Goal: Information Seeking & Learning: Learn about a topic

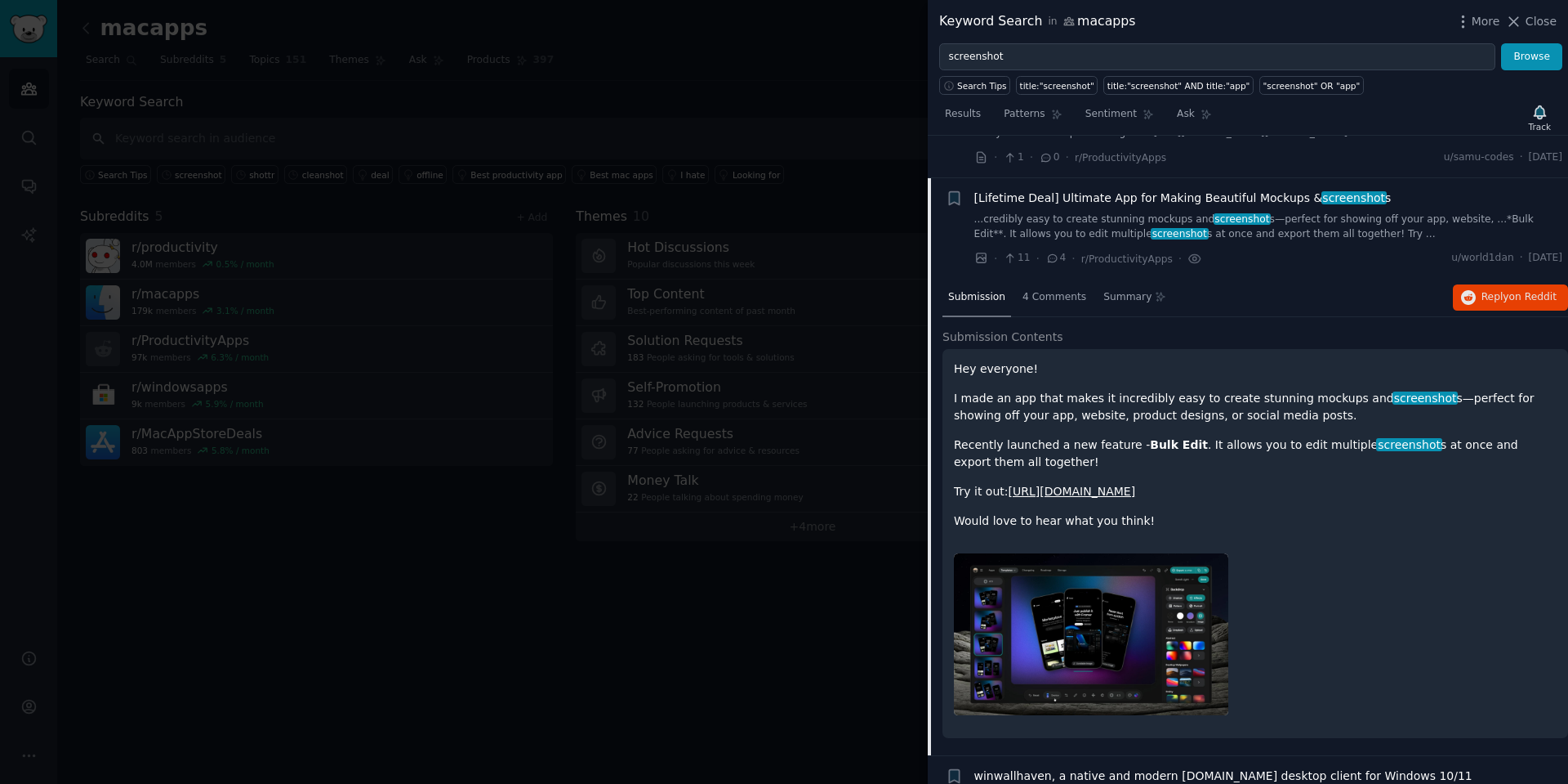
scroll to position [296, 0]
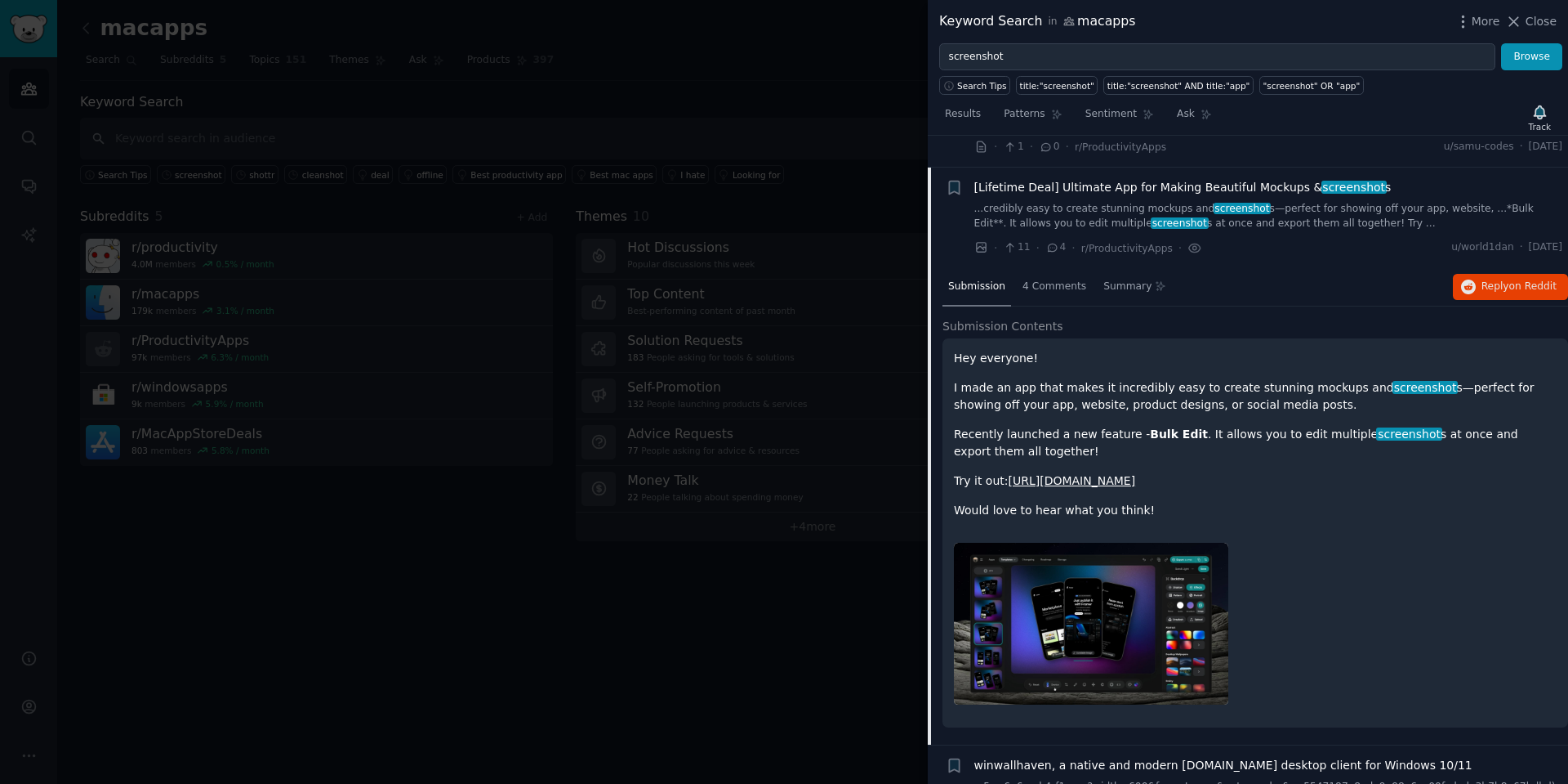
drag, startPoint x: 1109, startPoint y: 477, endPoint x: 1135, endPoint y: 477, distance: 26.0
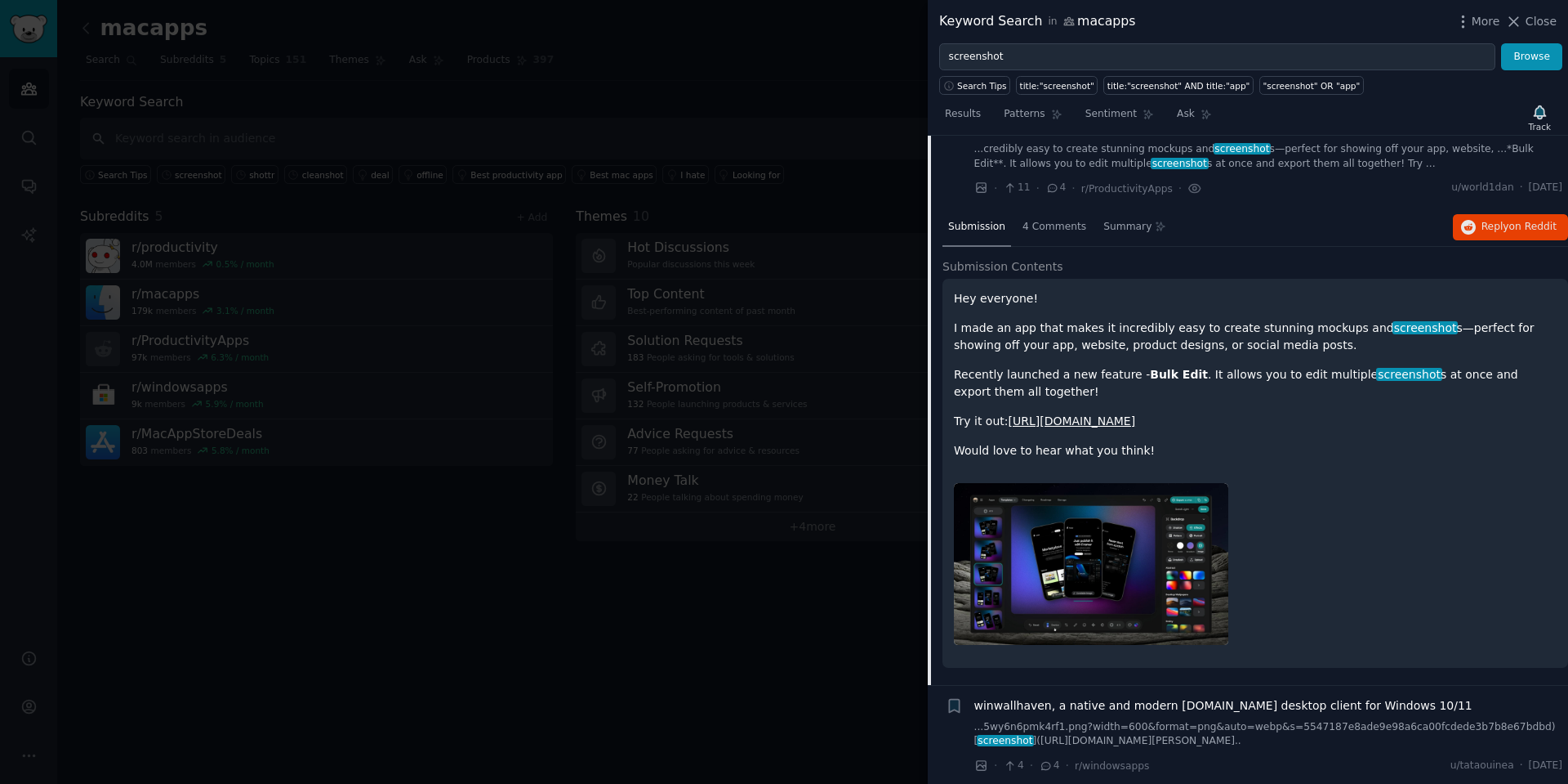
scroll to position [362, 0]
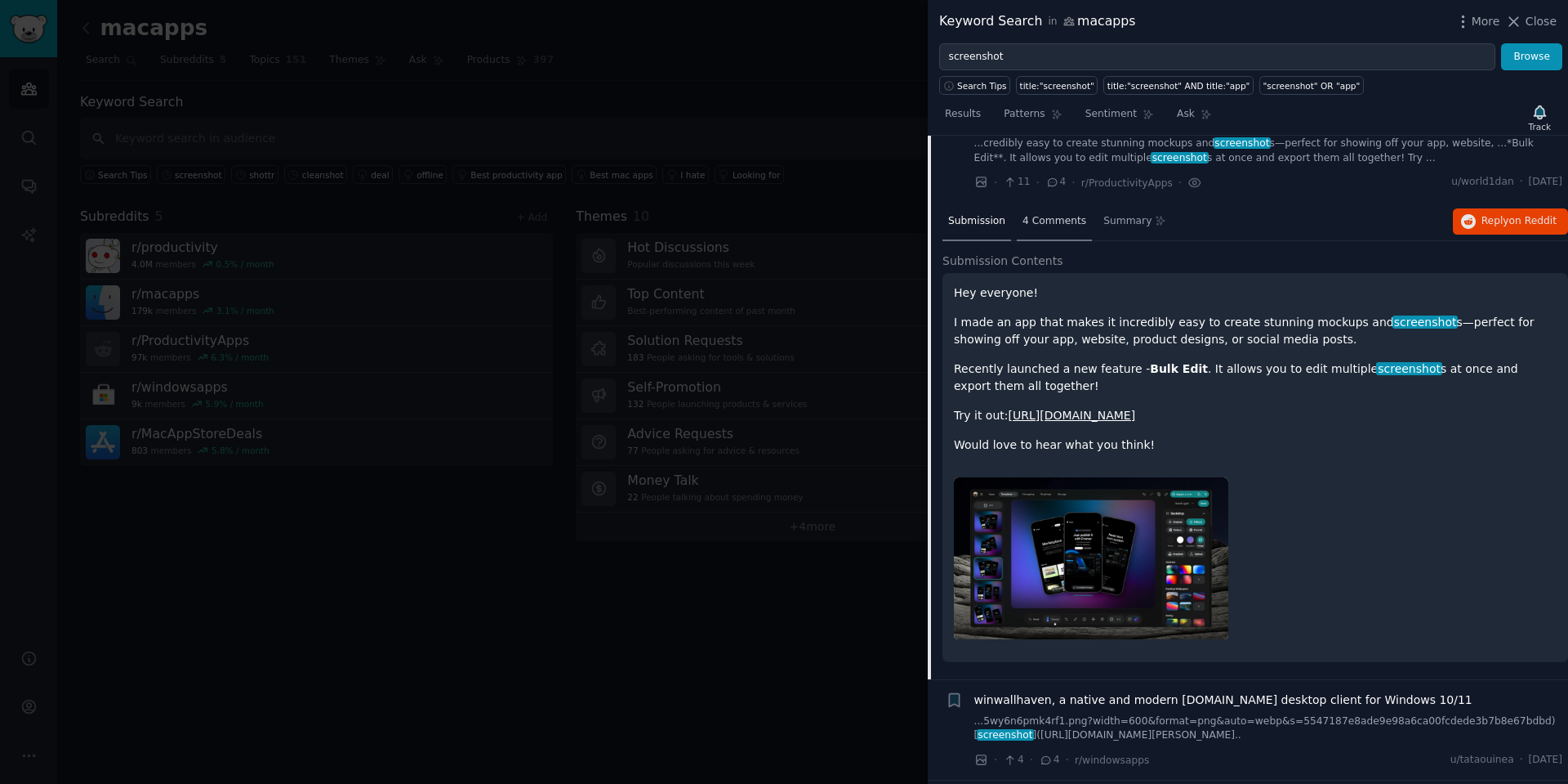
click at [1061, 224] on span "4 Comments" at bounding box center [1054, 222] width 64 height 15
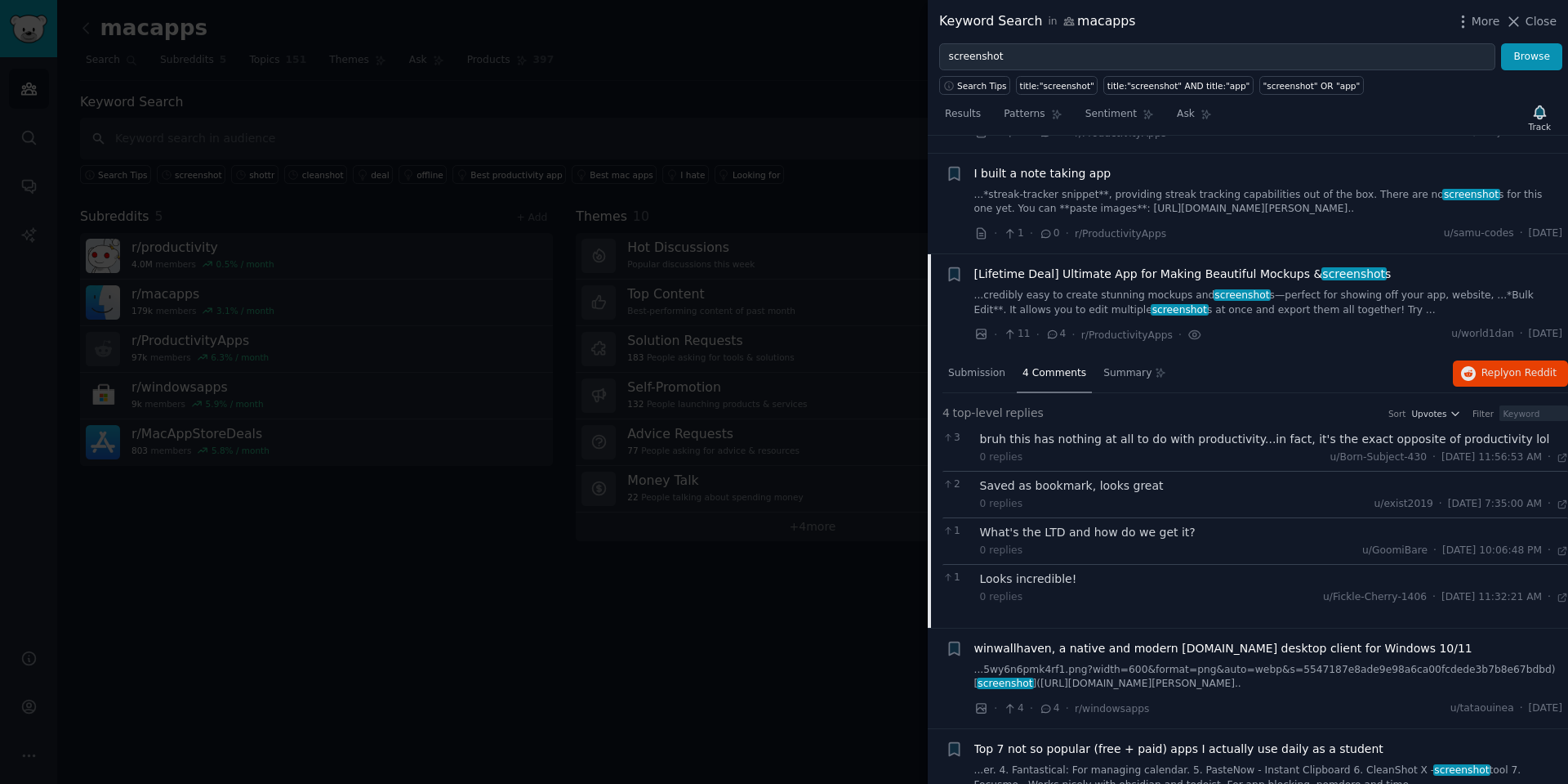
scroll to position [173, 0]
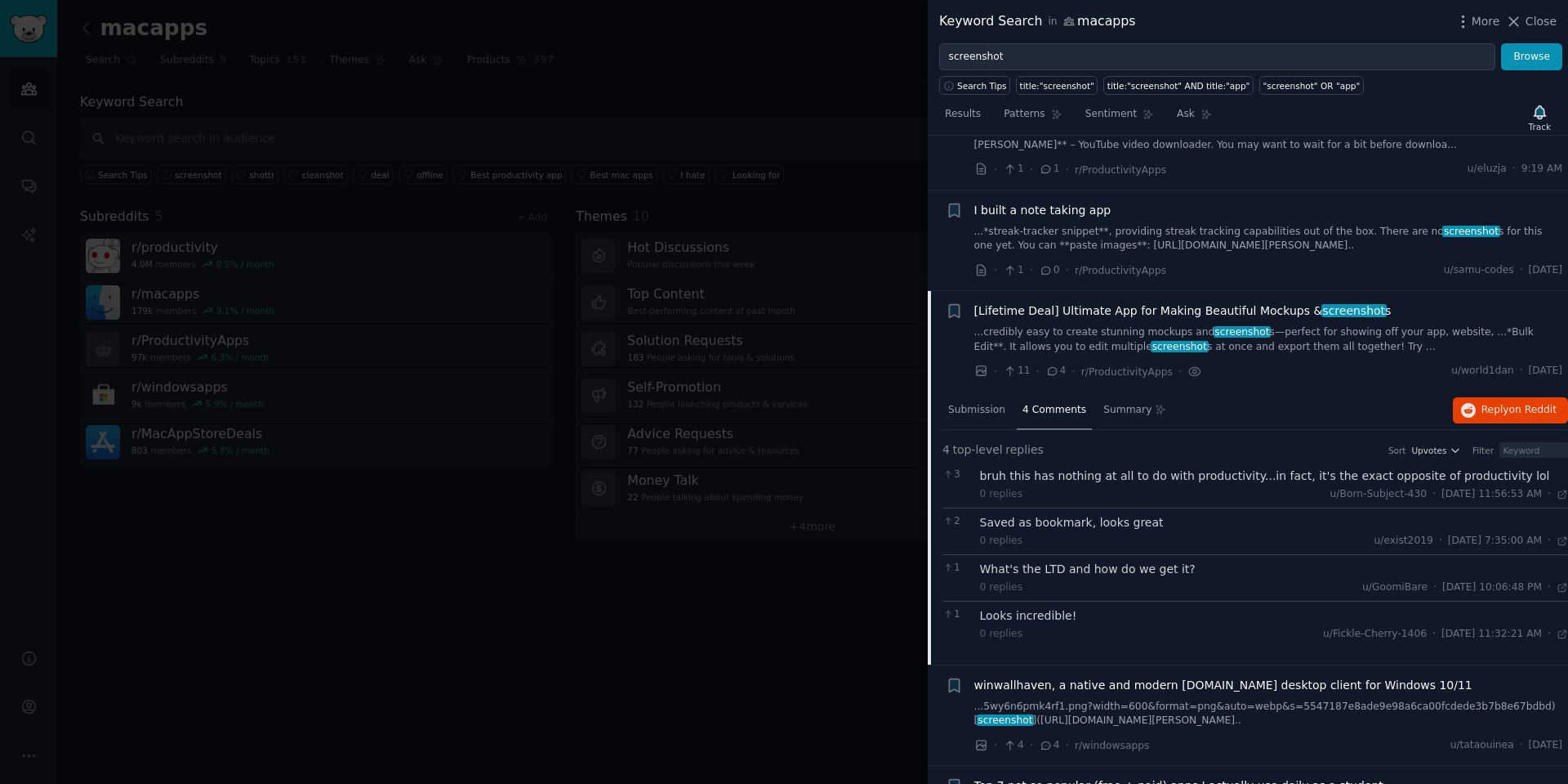
click at [1187, 470] on div "bruh this has nothing at all to do with productivity...in fact, it's the exact …" at bounding box center [1275, 476] width 589 height 17
click at [1517, 410] on span "on Reddit" at bounding box center [1532, 409] width 47 height 12
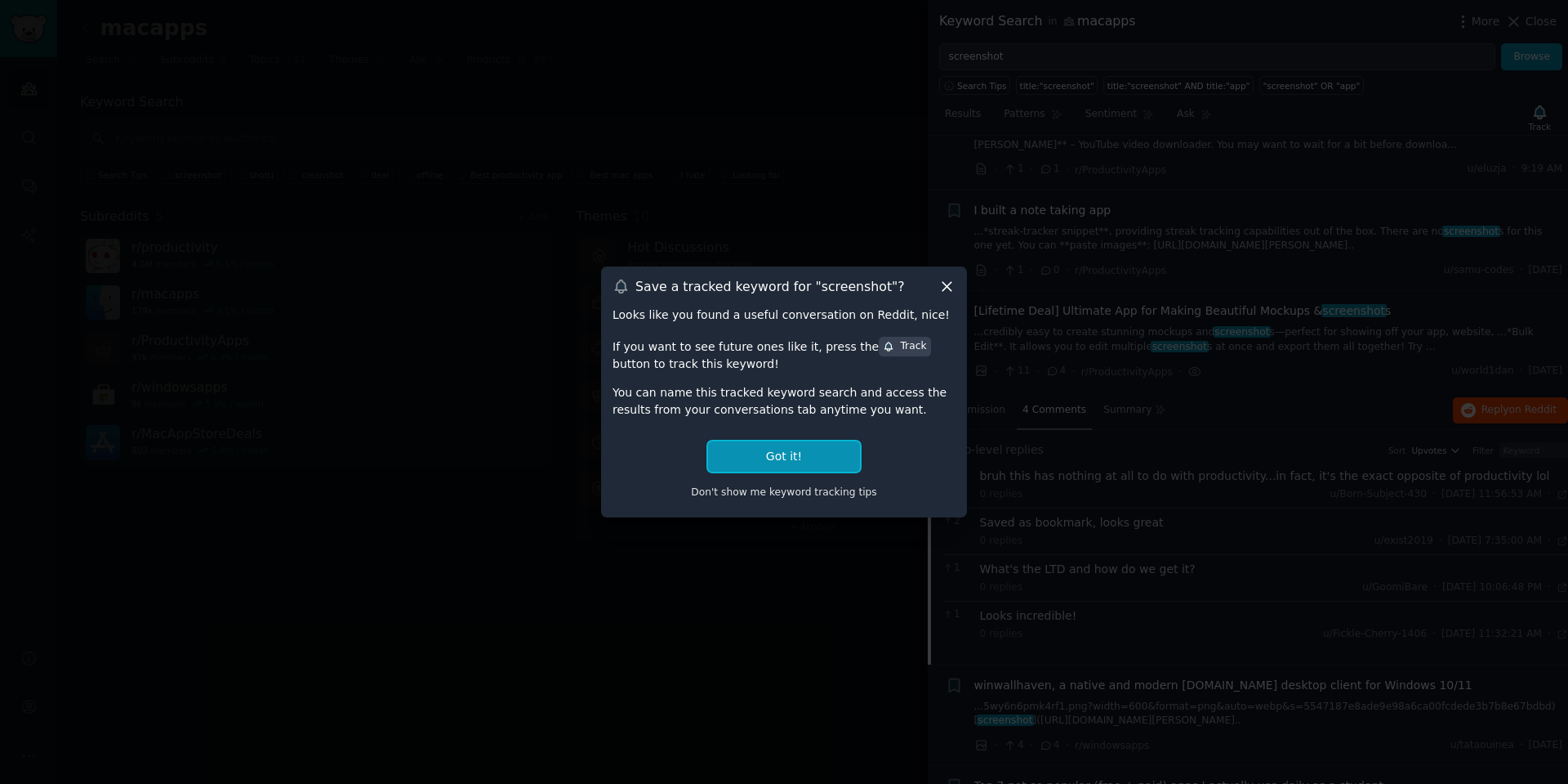
click at [778, 460] on button "Got it!" at bounding box center [784, 456] width 152 height 30
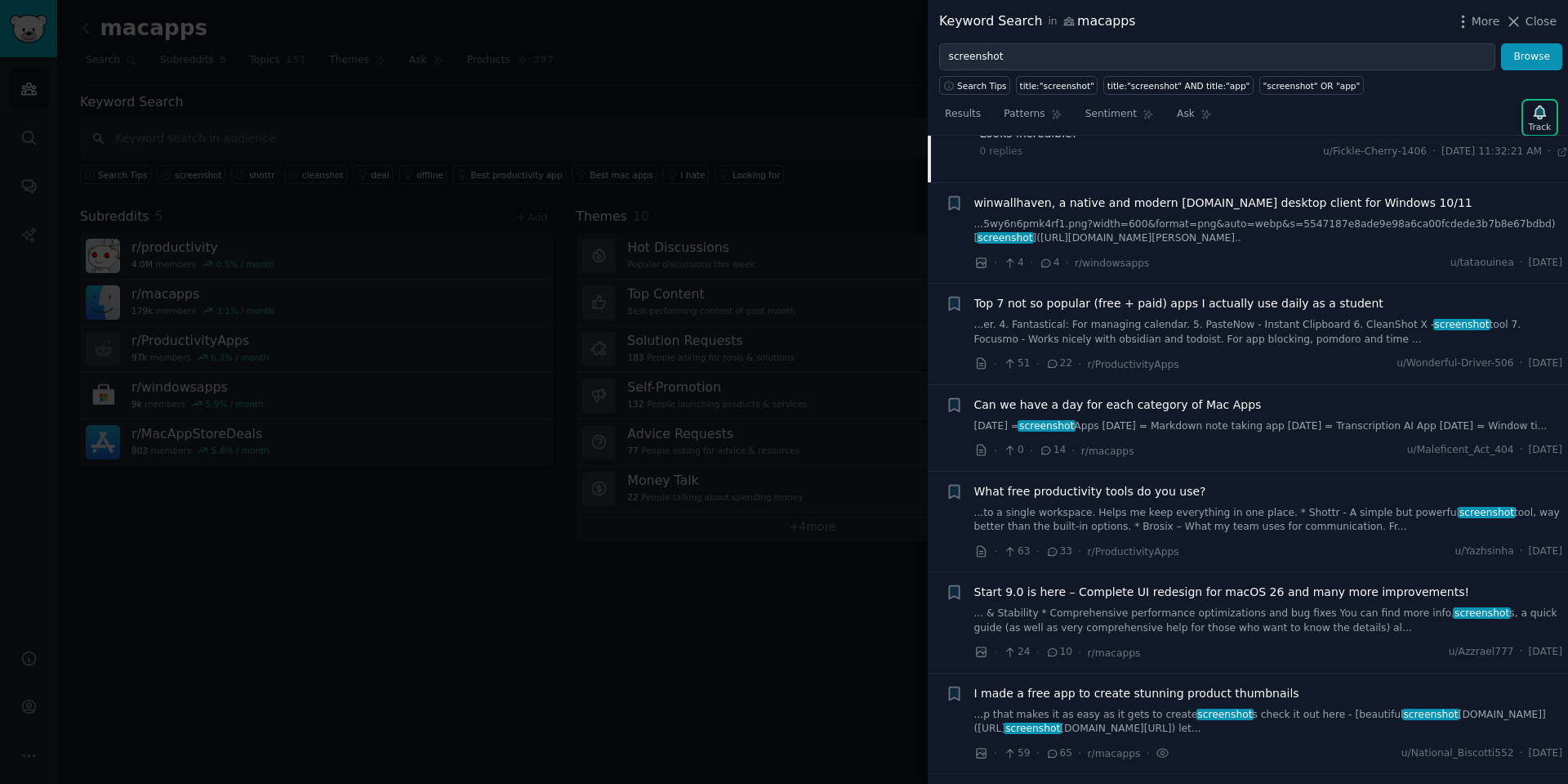
scroll to position [676, 0]
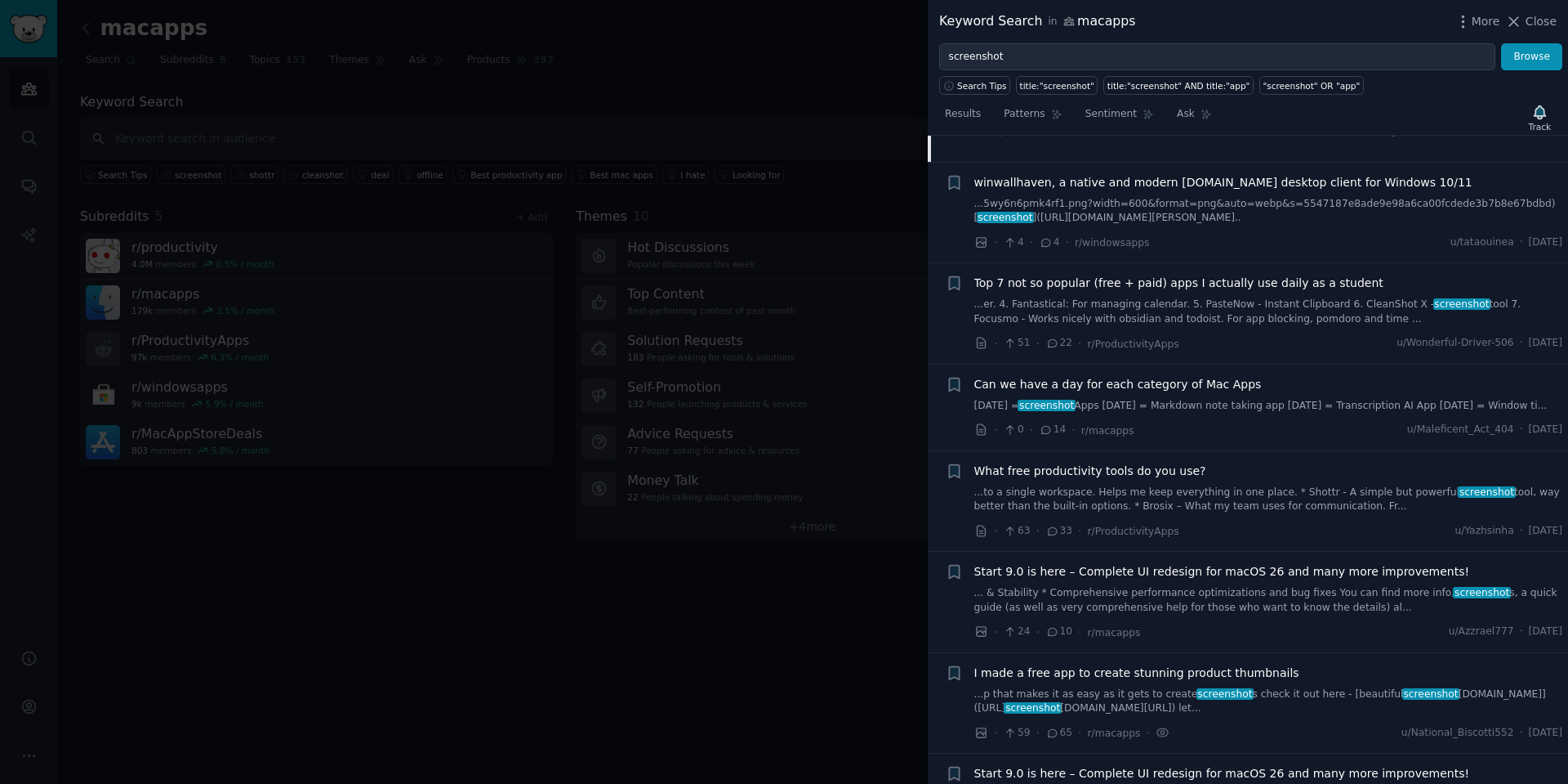
click at [1177, 386] on span "Can we have a day for each category of Mac Apps" at bounding box center [1117, 384] width 287 height 17
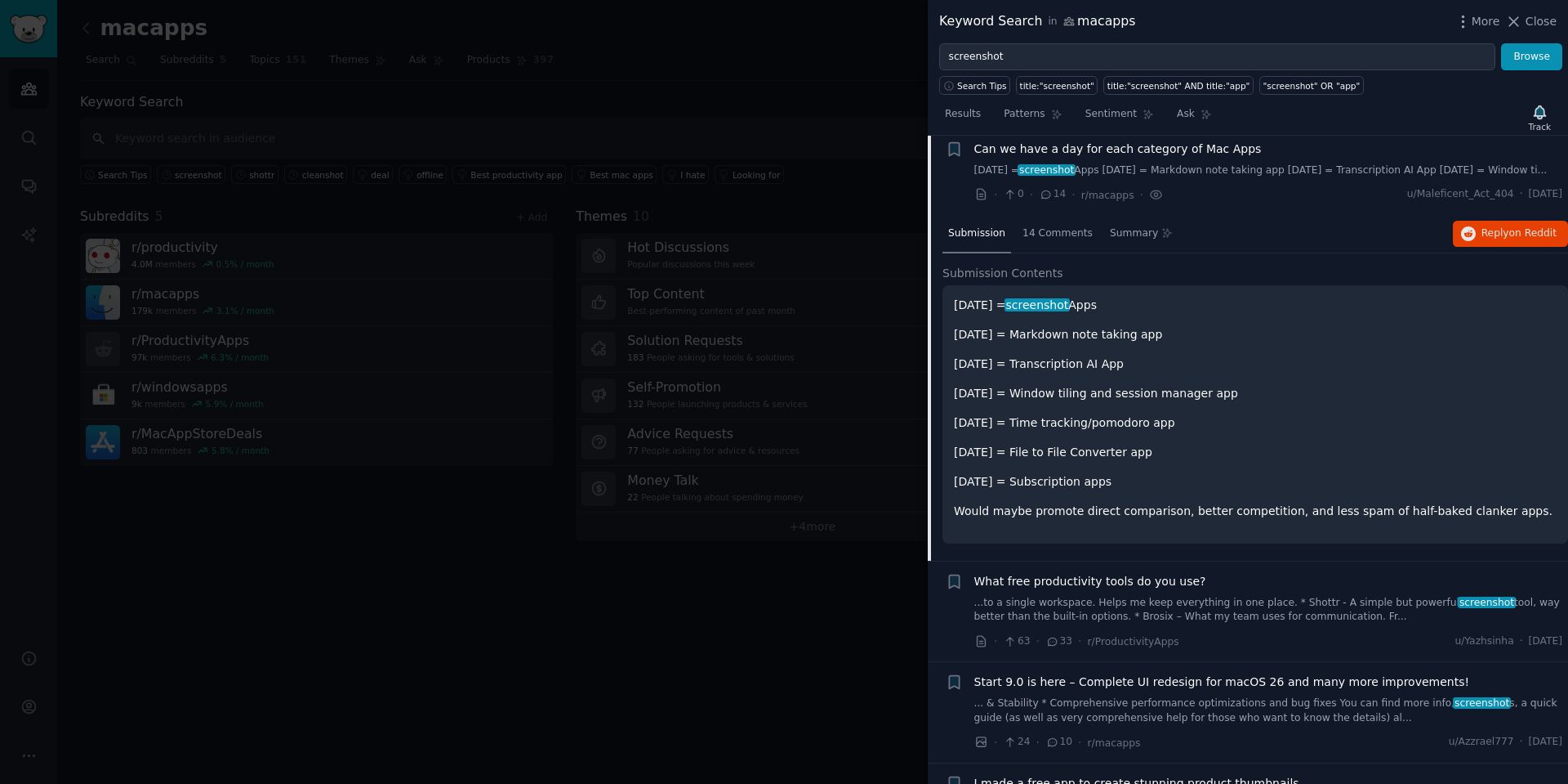
scroll to position [631, 0]
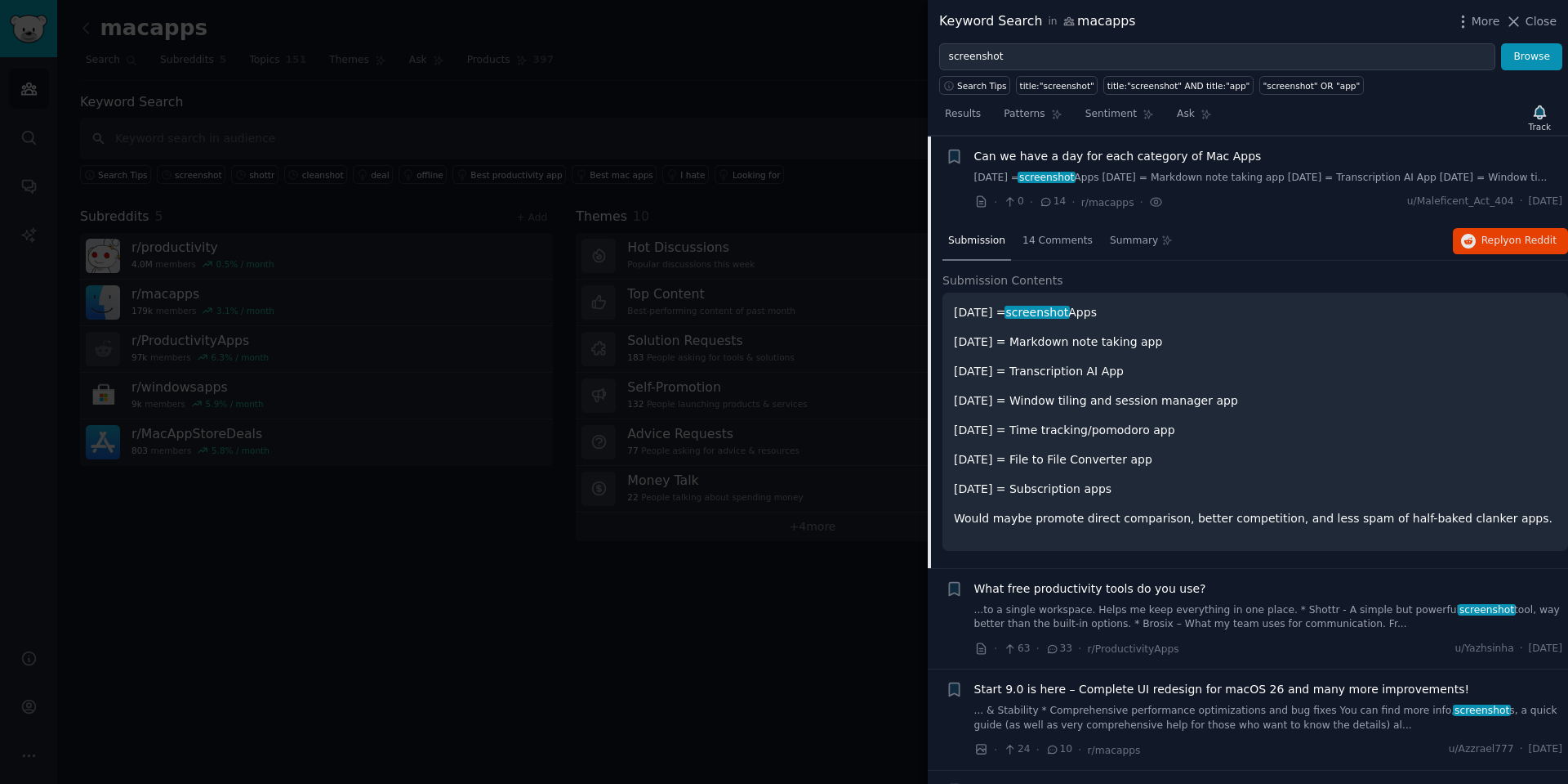
click at [1250, 358] on div "[DATE] = screenshot Apps [DATE] = Markdown note taking app [DATE] = Transcripti…" at bounding box center [1255, 415] width 602 height 223
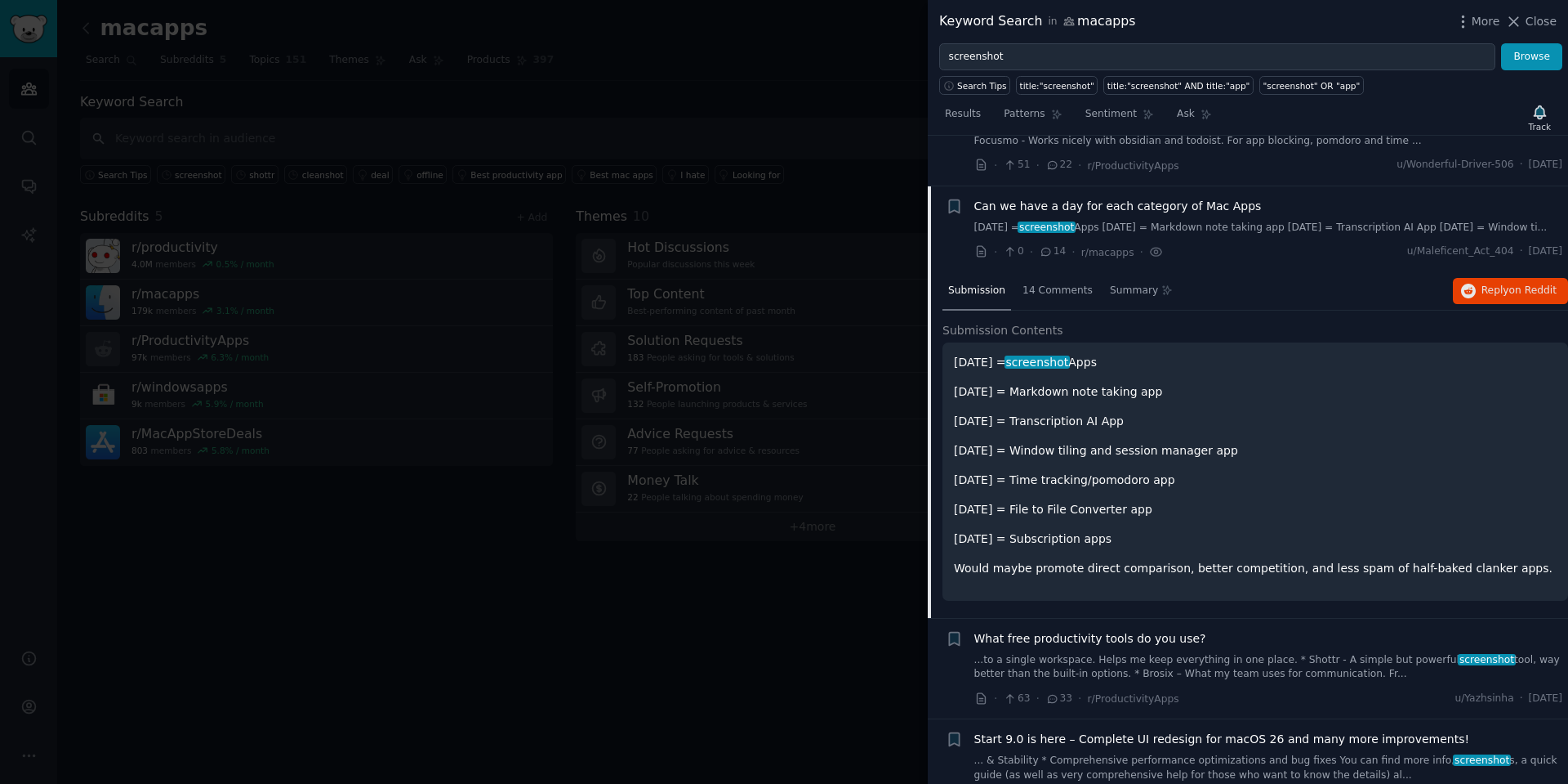
scroll to position [565, 0]
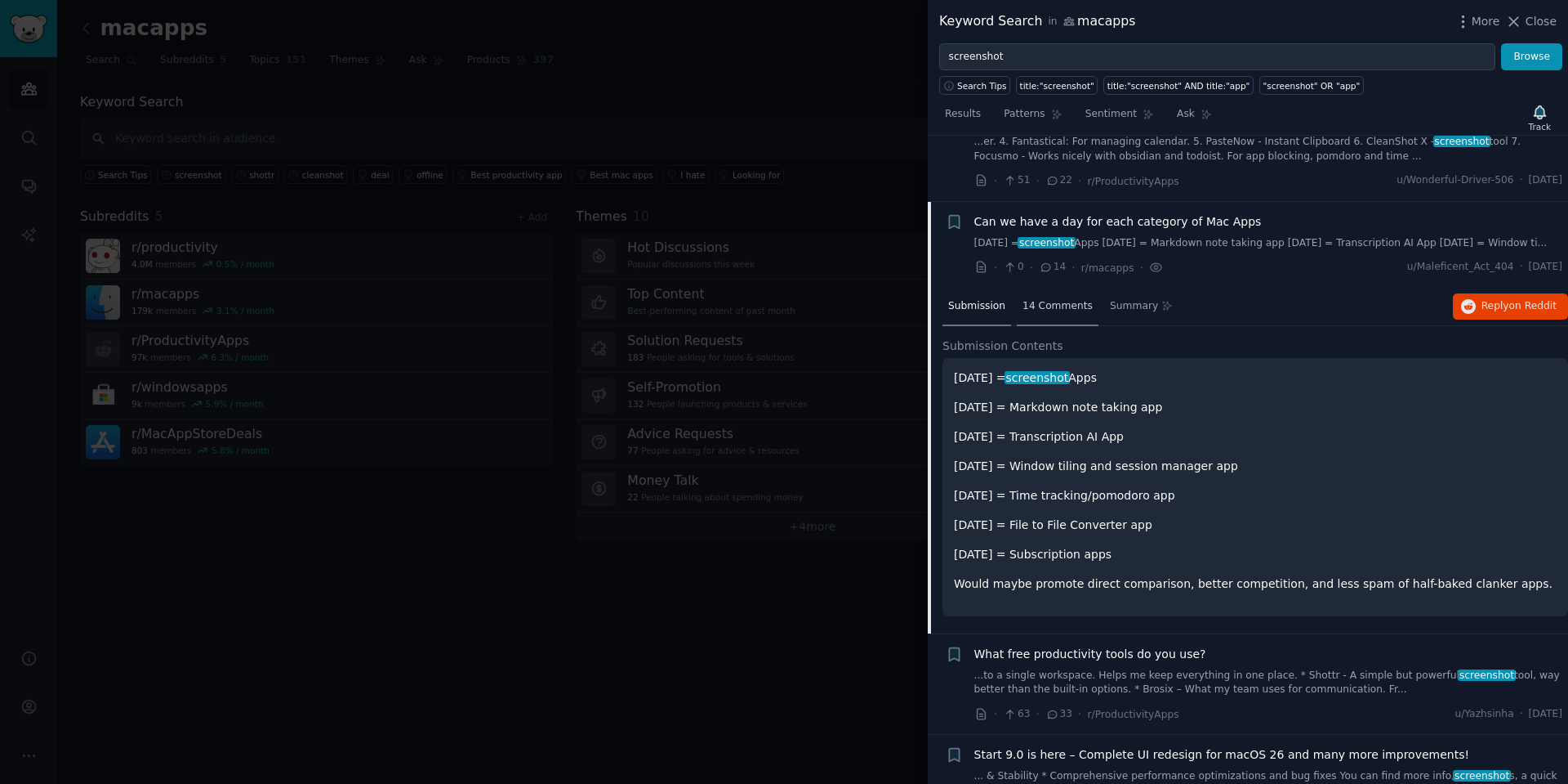
click at [1050, 311] on span "14 Comments" at bounding box center [1057, 306] width 70 height 15
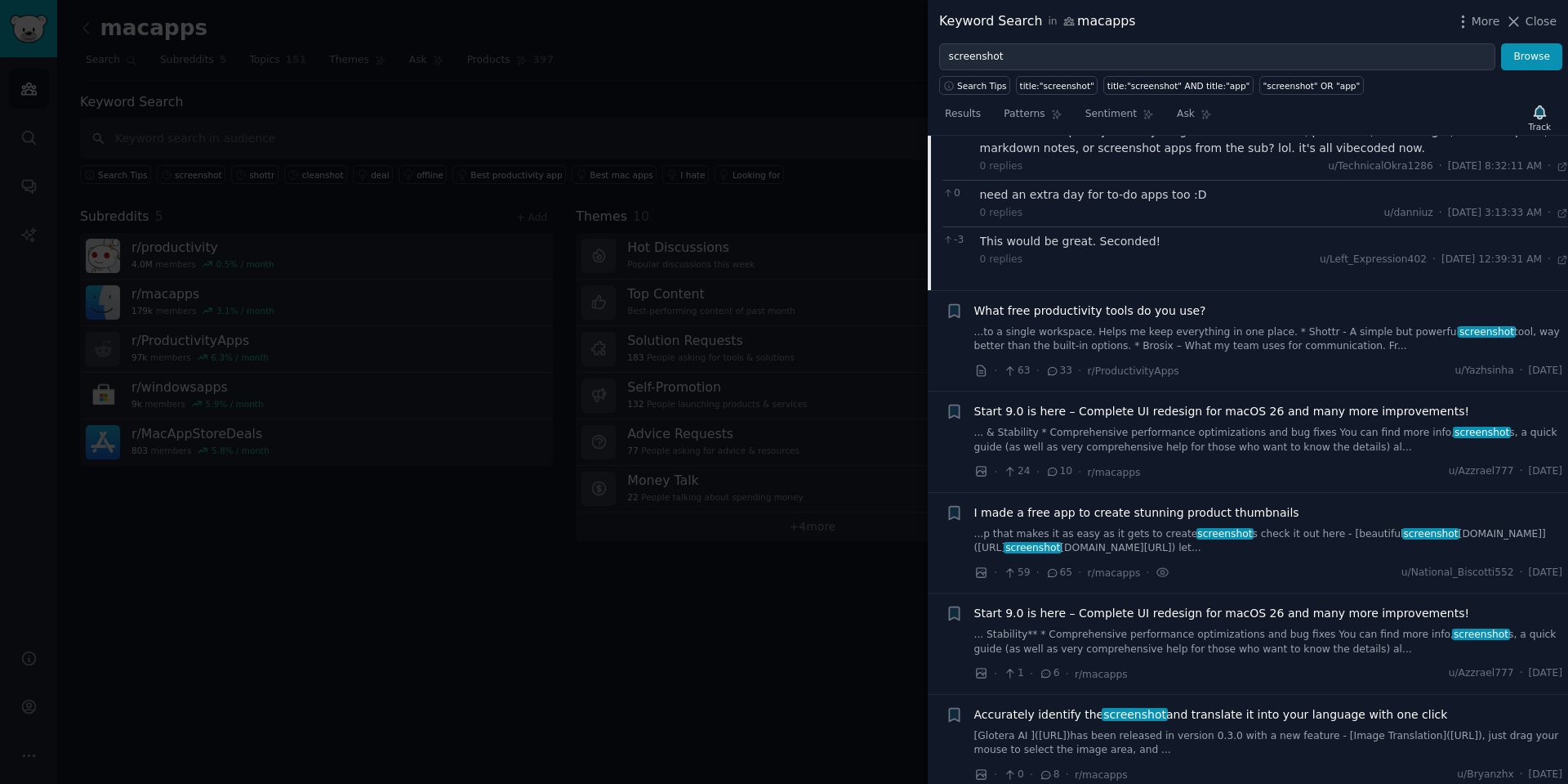
scroll to position [1132, 0]
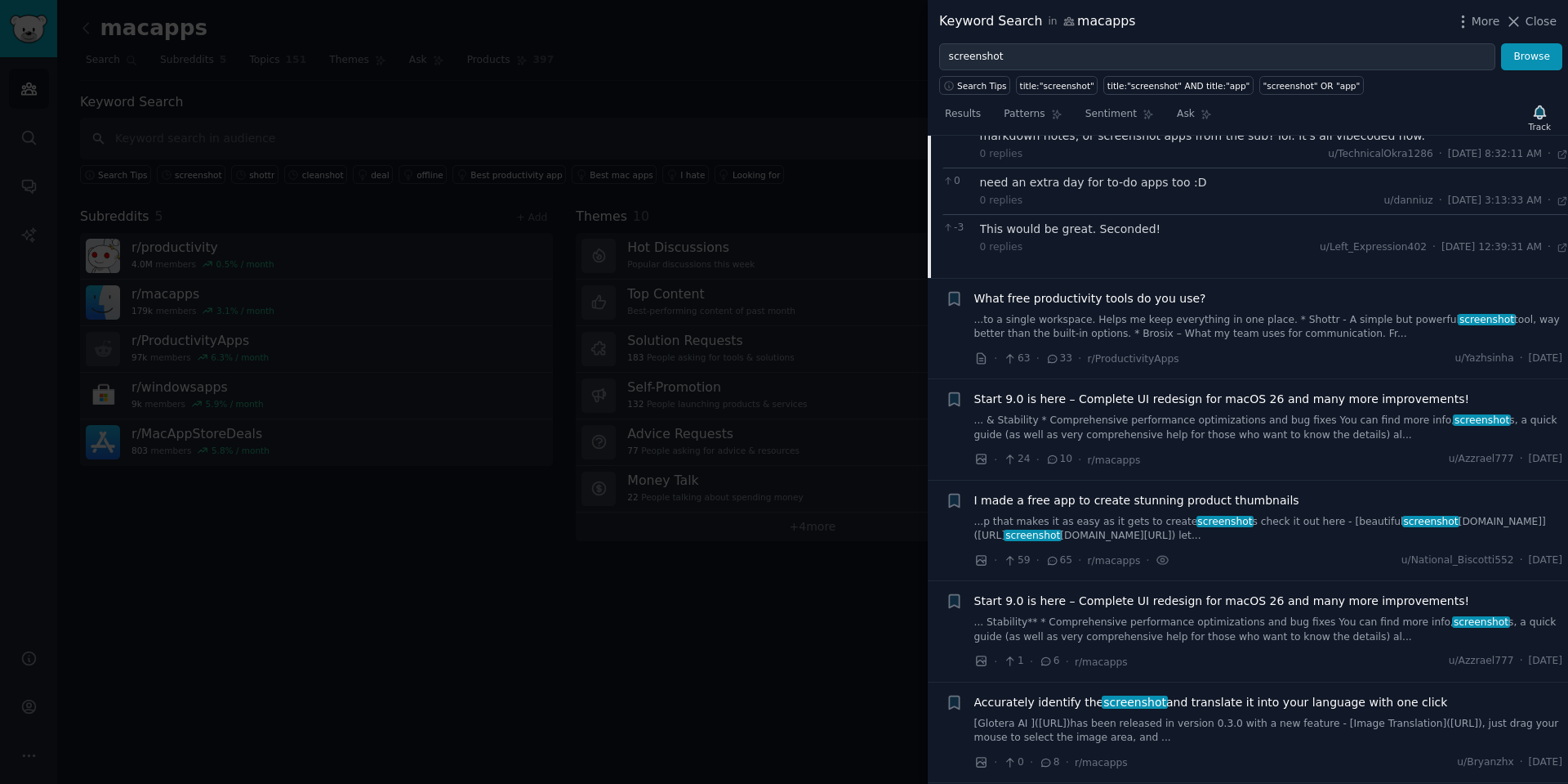
click at [1196, 501] on span "I made a free app to create stunning product thumbnails" at bounding box center [1136, 500] width 325 height 17
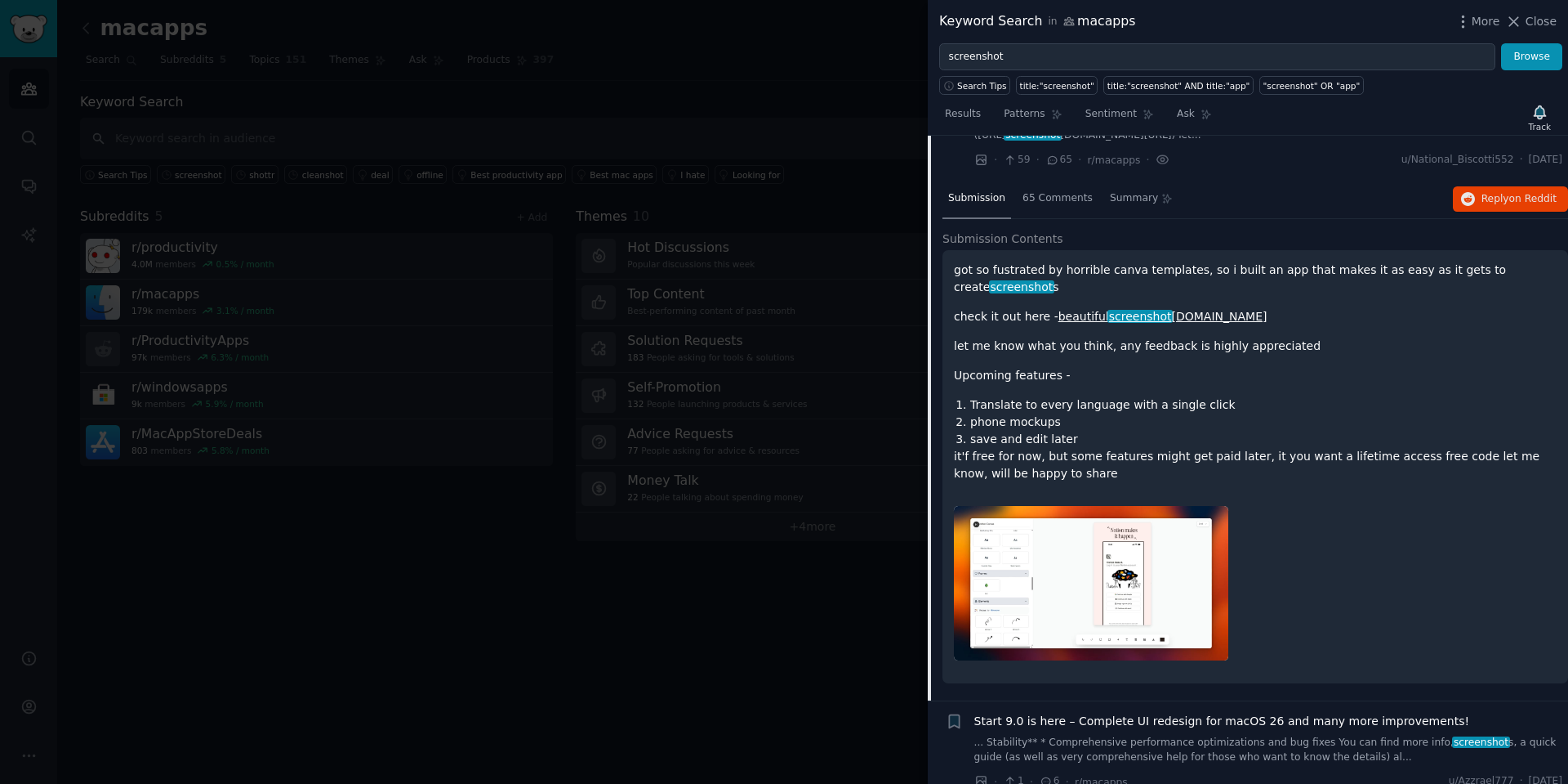
scroll to position [974, 0]
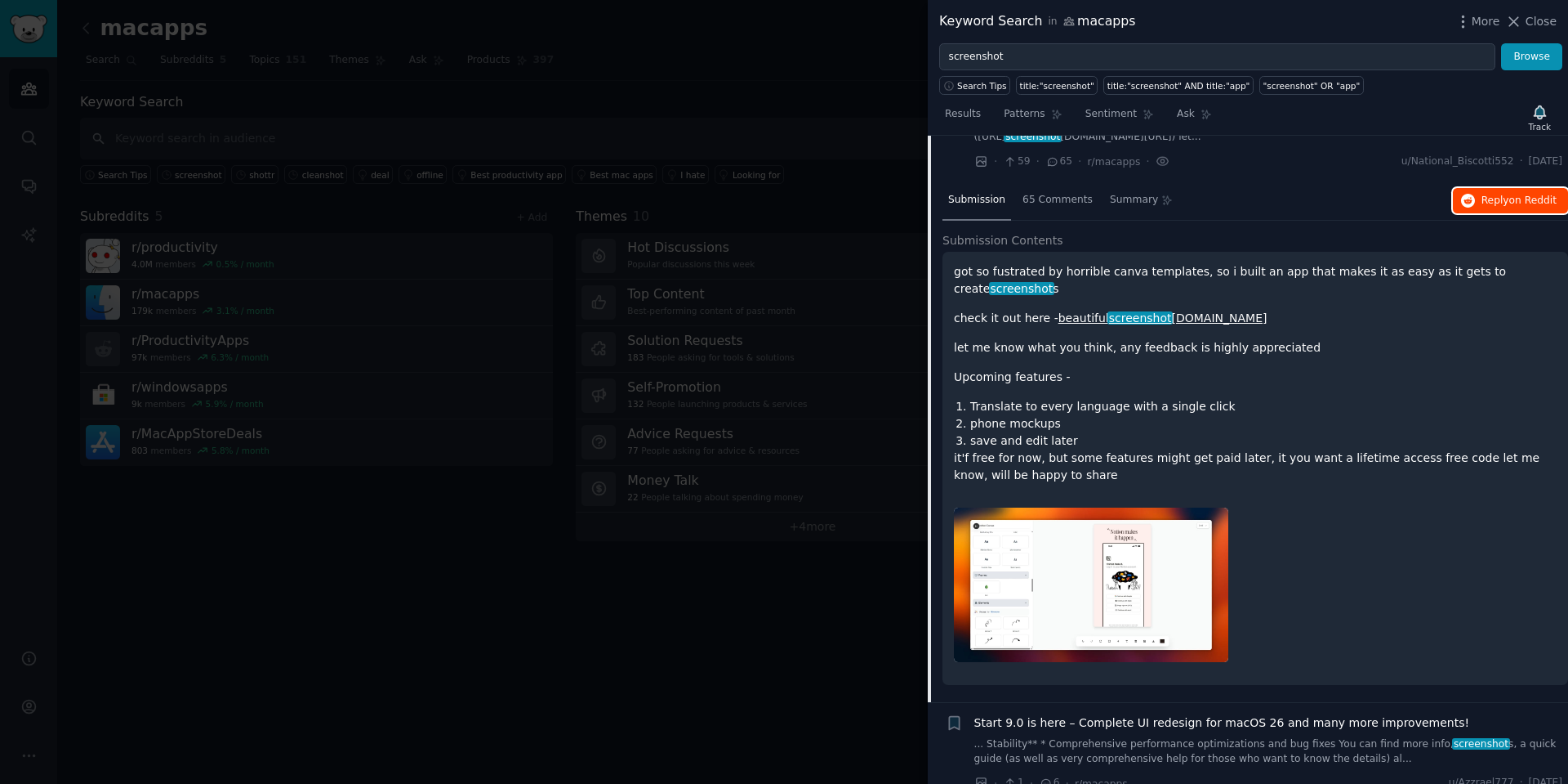
click at [1487, 200] on span "Reply on Reddit" at bounding box center [1519, 201] width 75 height 15
click at [1540, 123] on div "Track" at bounding box center [1540, 127] width 22 height 12
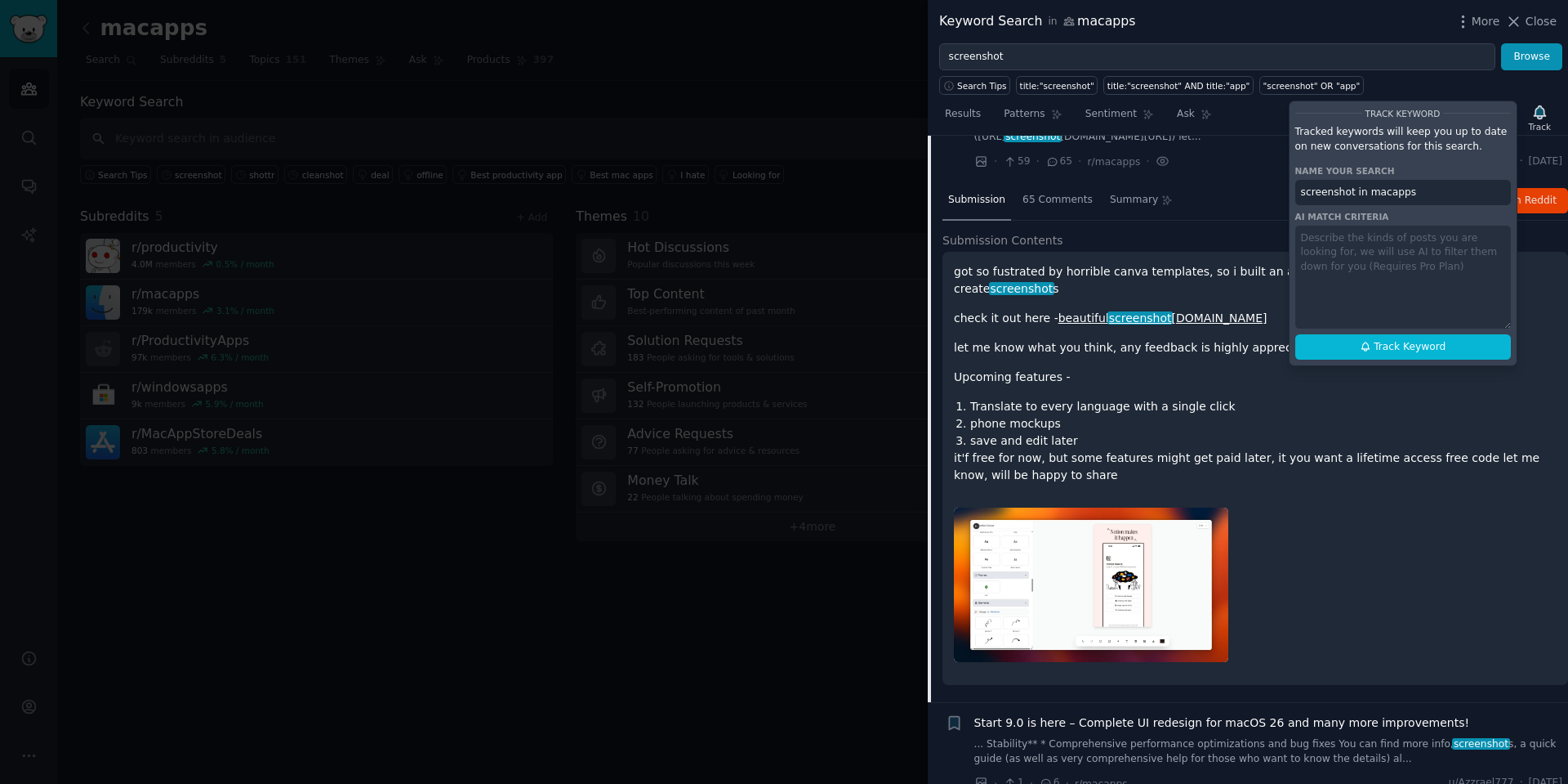
drag, startPoint x: 1239, startPoint y: 289, endPoint x: 1240, endPoint y: 258, distance: 31.0
click at [1239, 288] on p "got so fustrated by horrible canva templates, so i built an app that makes it a…" at bounding box center [1255, 281] width 602 height 35
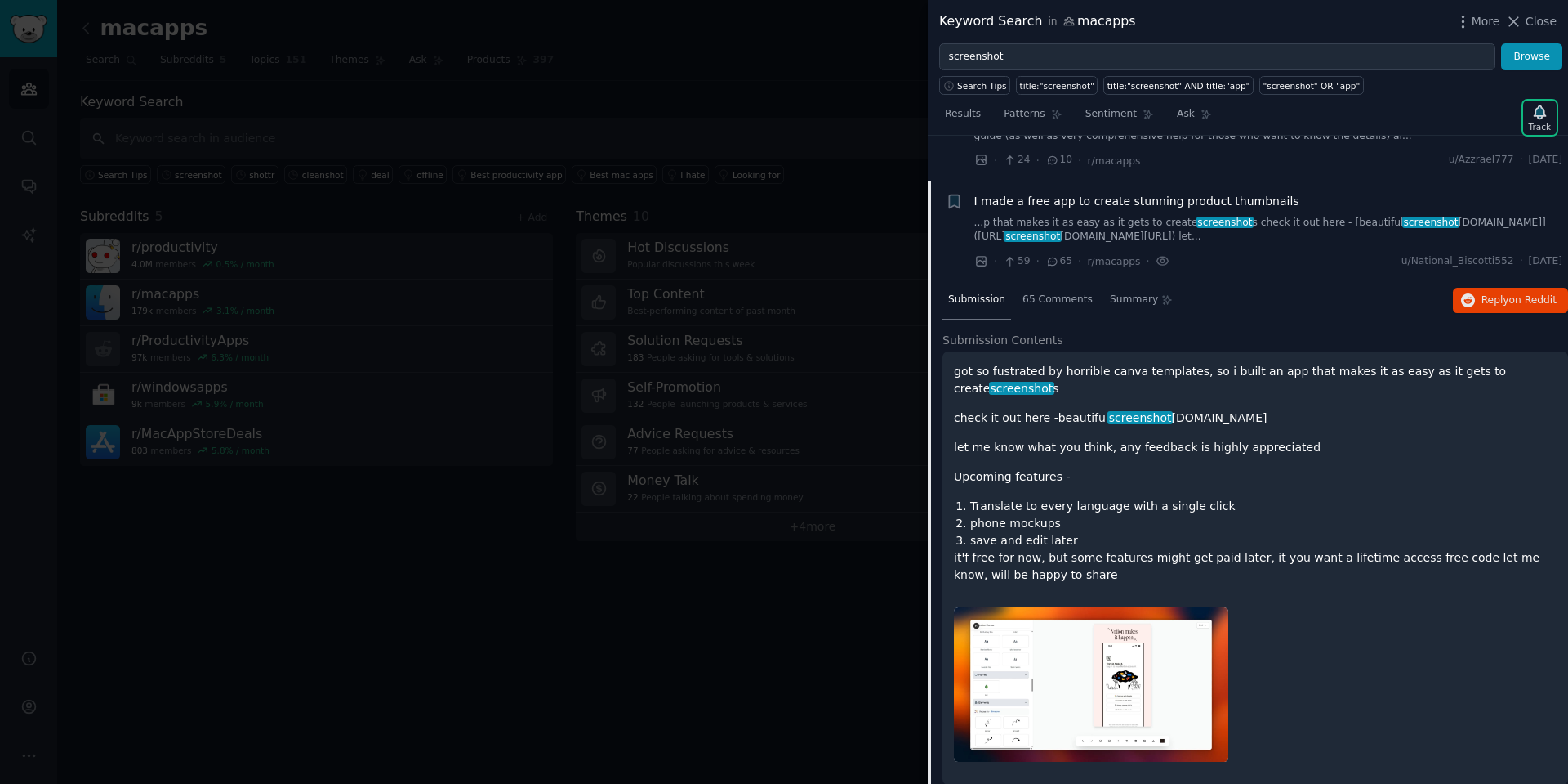
scroll to position [835, 0]
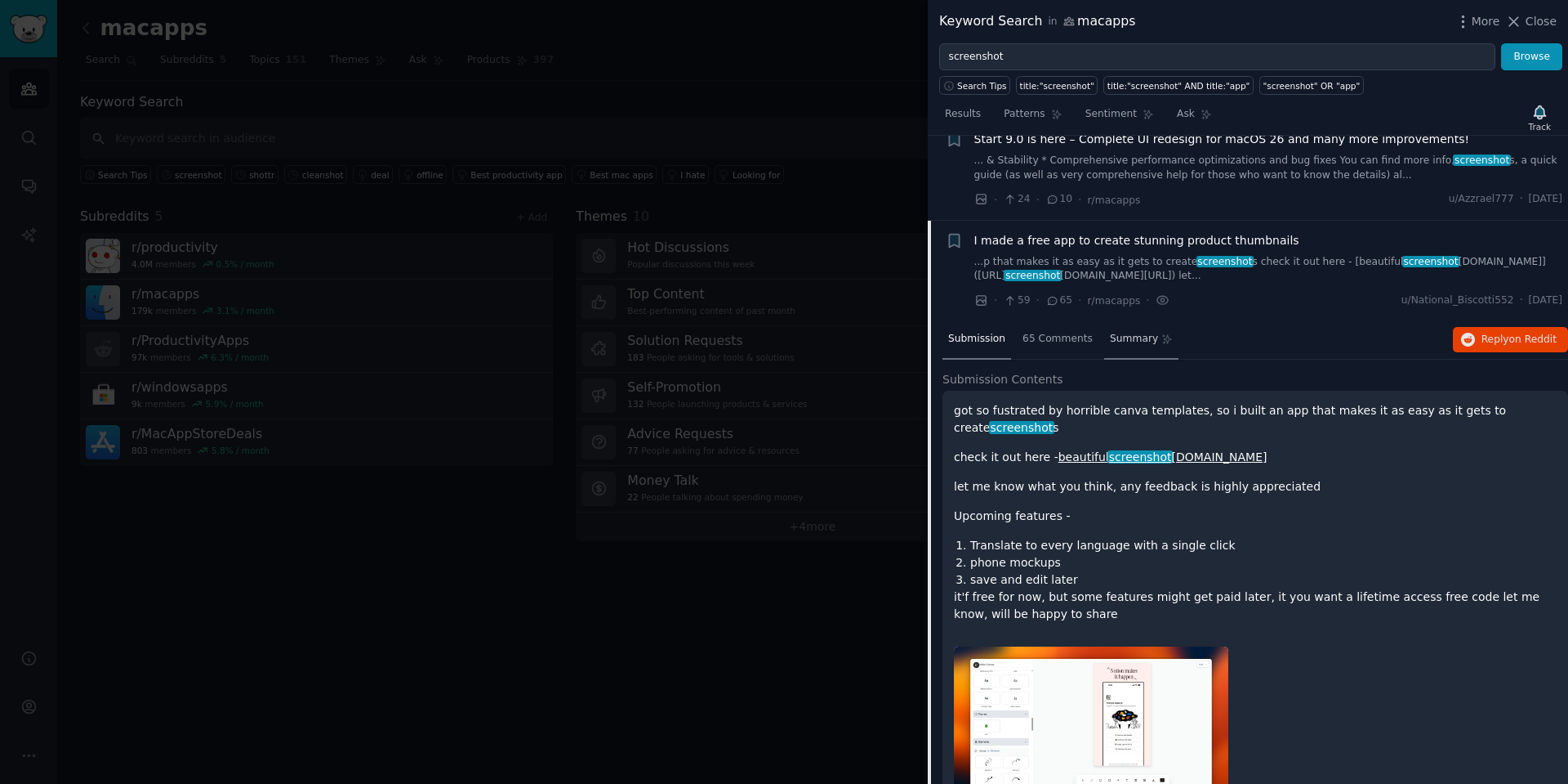
click at [1140, 343] on span "Summary" at bounding box center [1133, 339] width 48 height 15
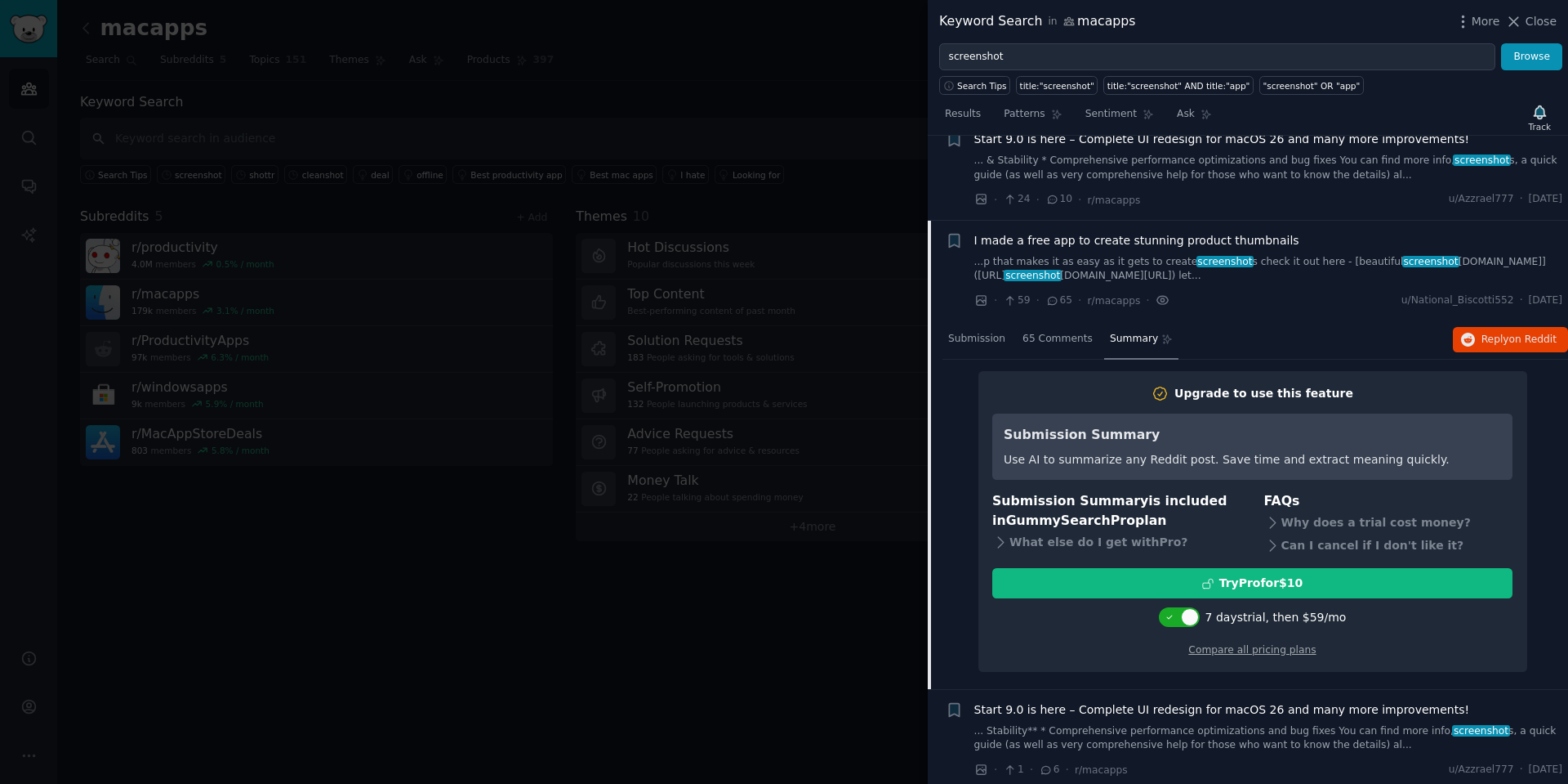
click at [1159, 303] on icon at bounding box center [1163, 300] width 15 height 17
